Goal: Check status: Check status

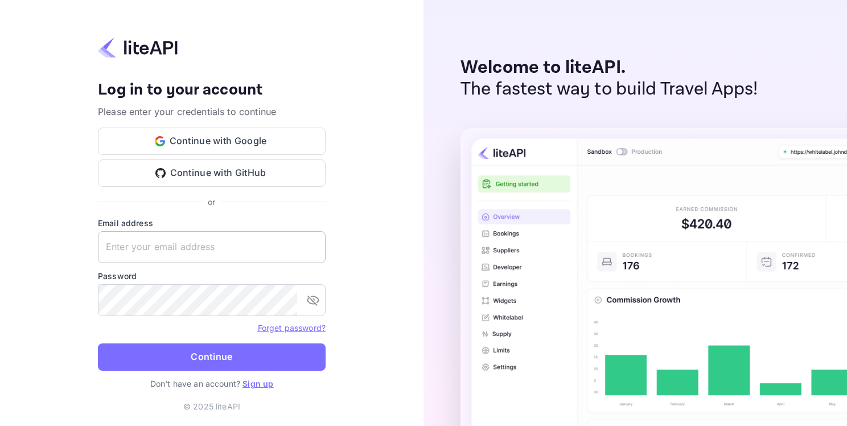
type input "[EMAIL_ADDRESS][DOMAIN_NAME]"
click at [197, 249] on input "[EMAIL_ADDRESS][DOMAIN_NAME]" at bounding box center [212, 247] width 228 height 32
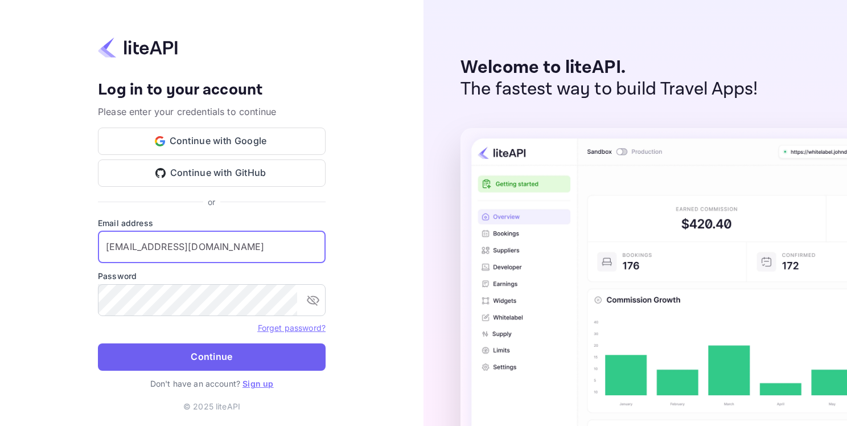
click at [146, 368] on button "Continue" at bounding box center [212, 356] width 228 height 27
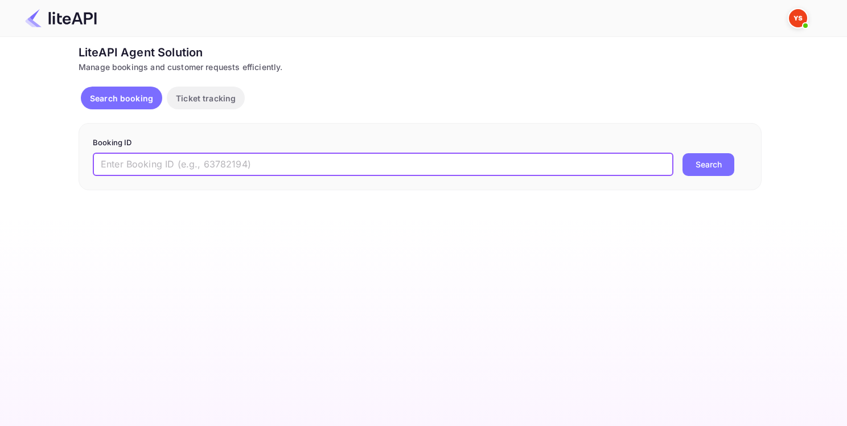
click at [151, 166] on input "text" at bounding box center [383, 164] width 581 height 23
paste input "8970348"
type input "8970348"
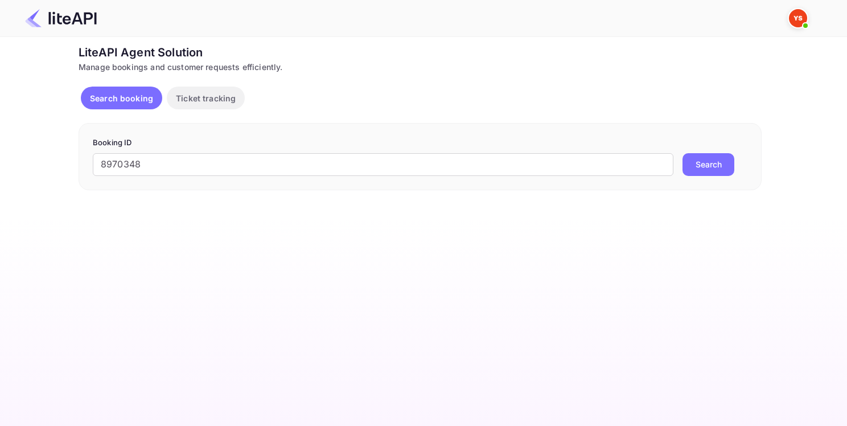
click at [702, 160] on button "Search" at bounding box center [709, 164] width 52 height 23
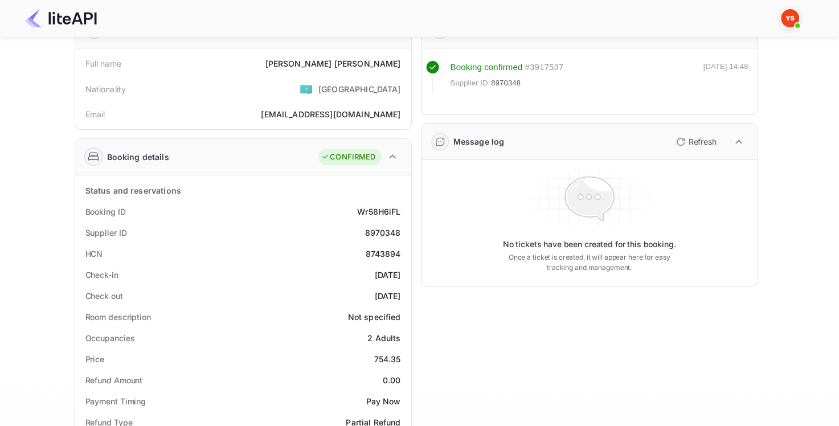
scroll to position [171, 0]
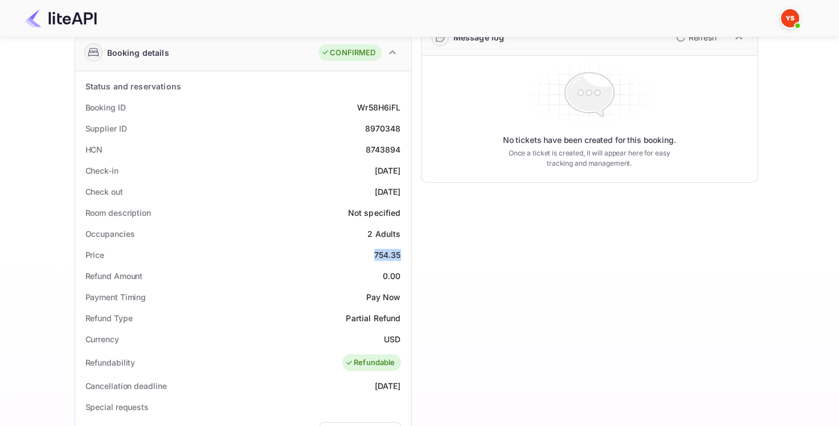
drag, startPoint x: 400, startPoint y: 253, endPoint x: 372, endPoint y: 253, distance: 27.9
click at [372, 253] on div "Price 754.35" at bounding box center [243, 254] width 327 height 21
